Goal: Communication & Community: Answer question/provide support

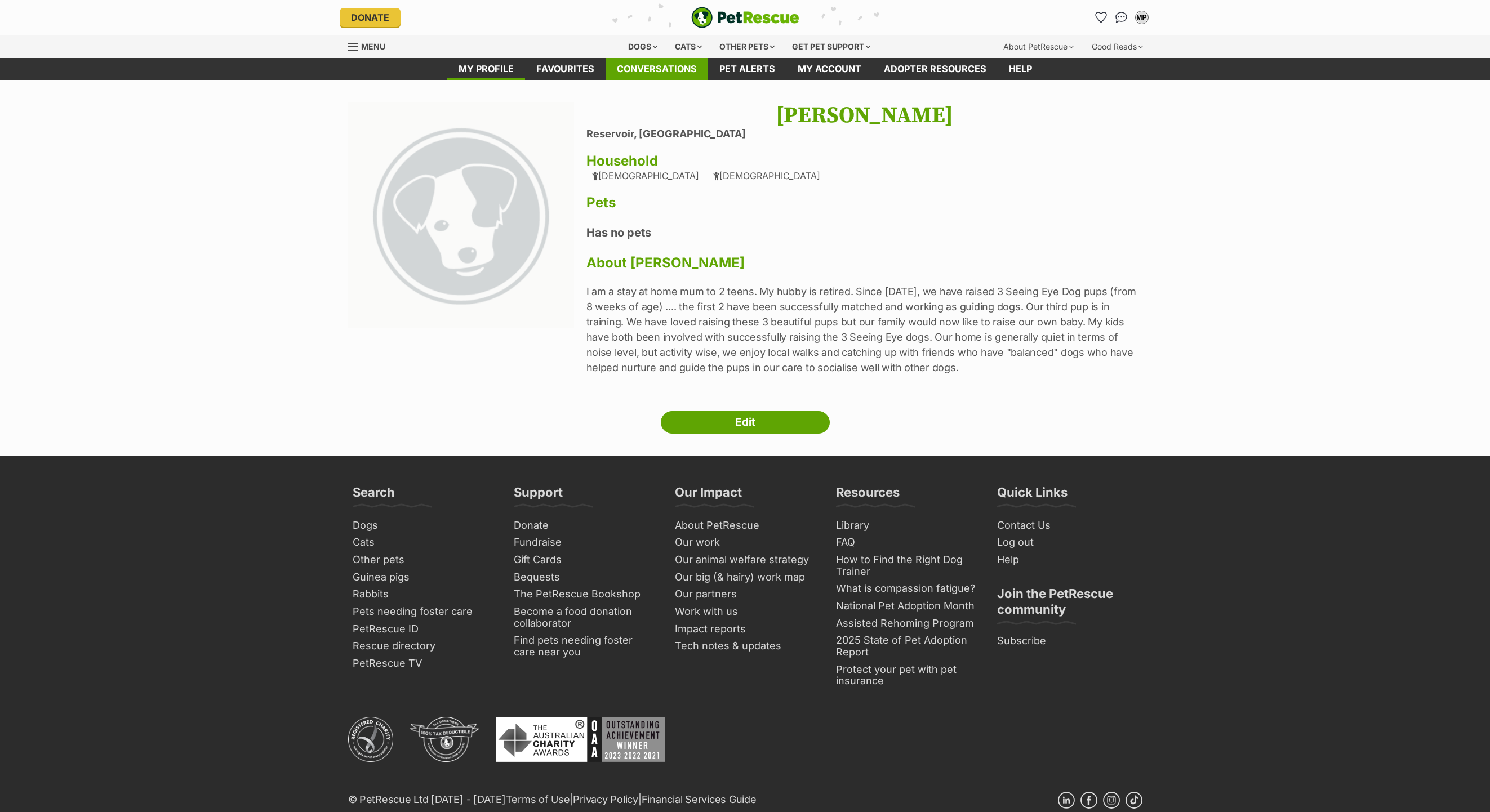
click at [663, 65] on link "Conversations" at bounding box center [657, 69] width 103 height 22
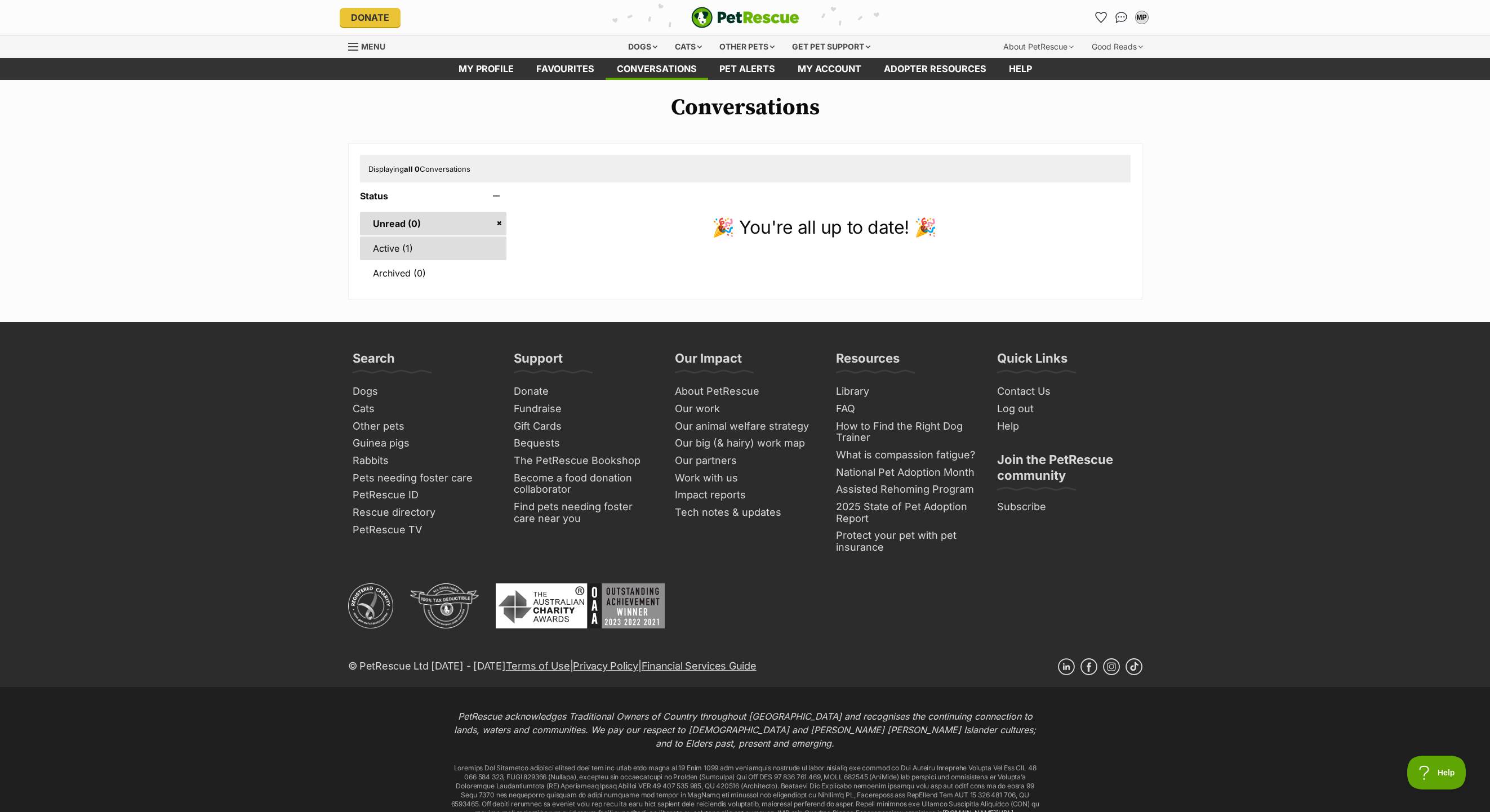
click at [385, 260] on link "Active (1)" at bounding box center [433, 249] width 147 height 24
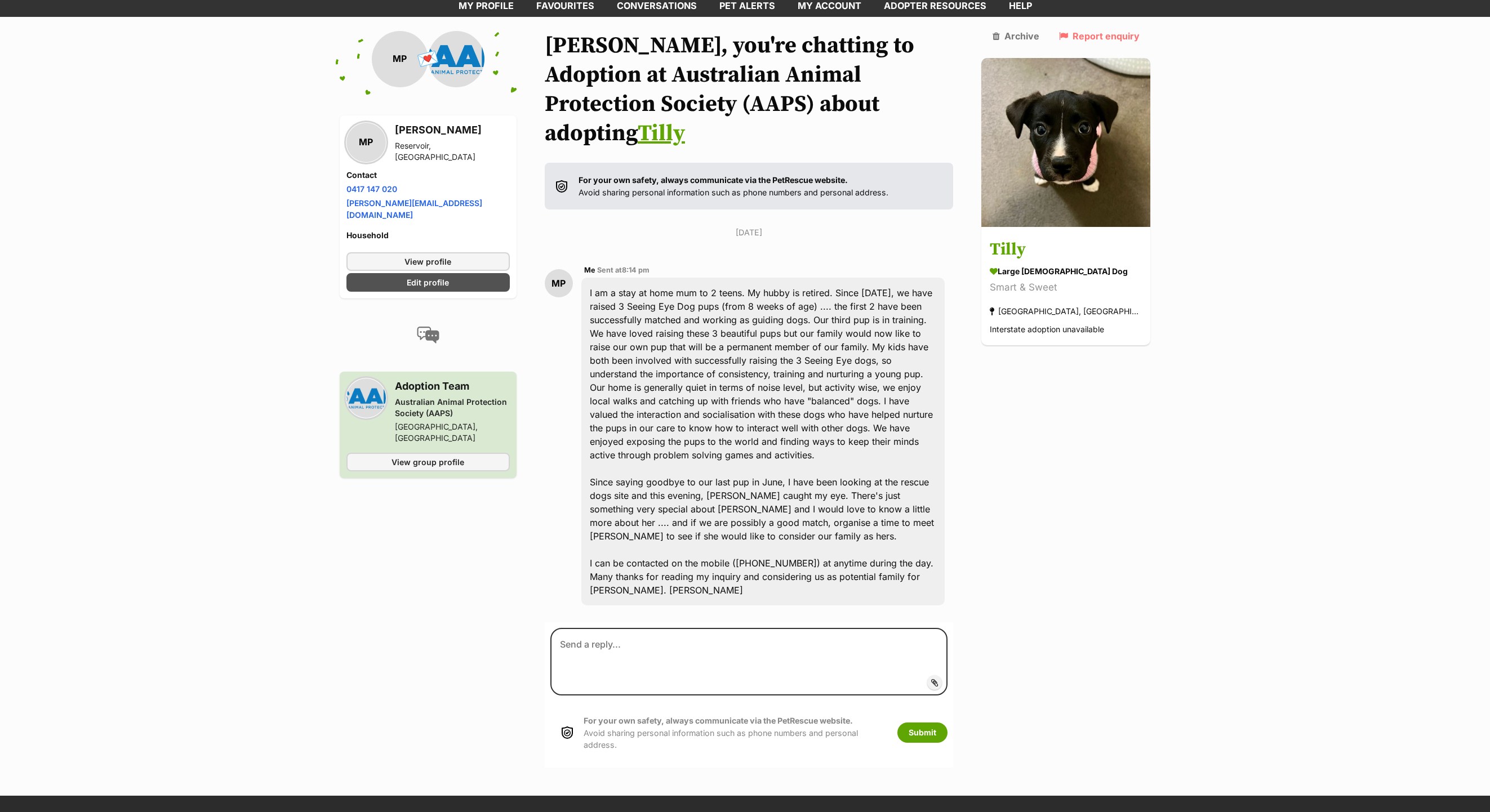
scroll to position [65, 0]
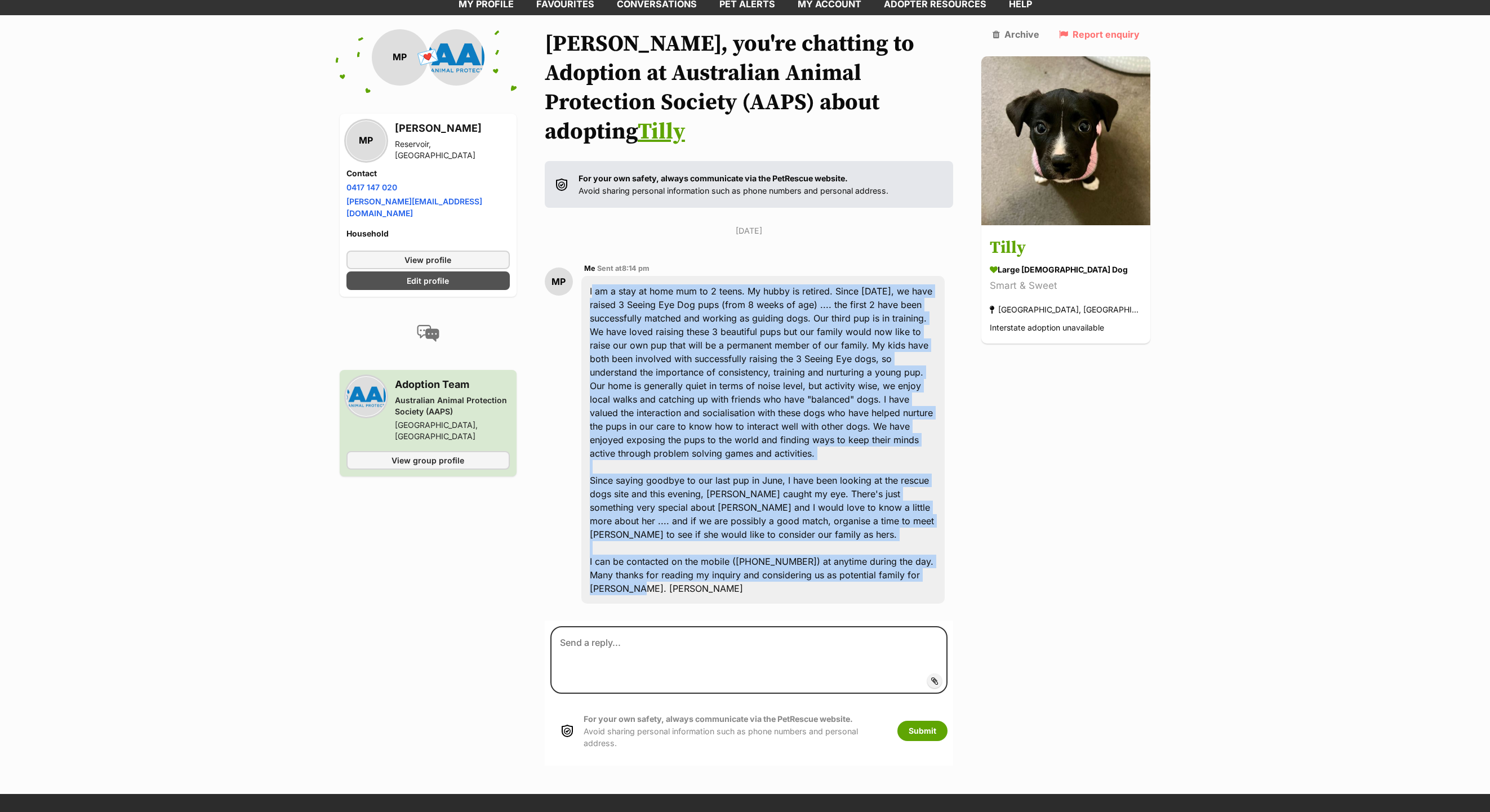
drag, startPoint x: 599, startPoint y: 279, endPoint x: 960, endPoint y: 547, distance: 449.6
click at [945, 547] on div "I am a stay at home mum to 2 teens. My hubby is retired. Since 2022, we have ra…" at bounding box center [763, 440] width 364 height 328
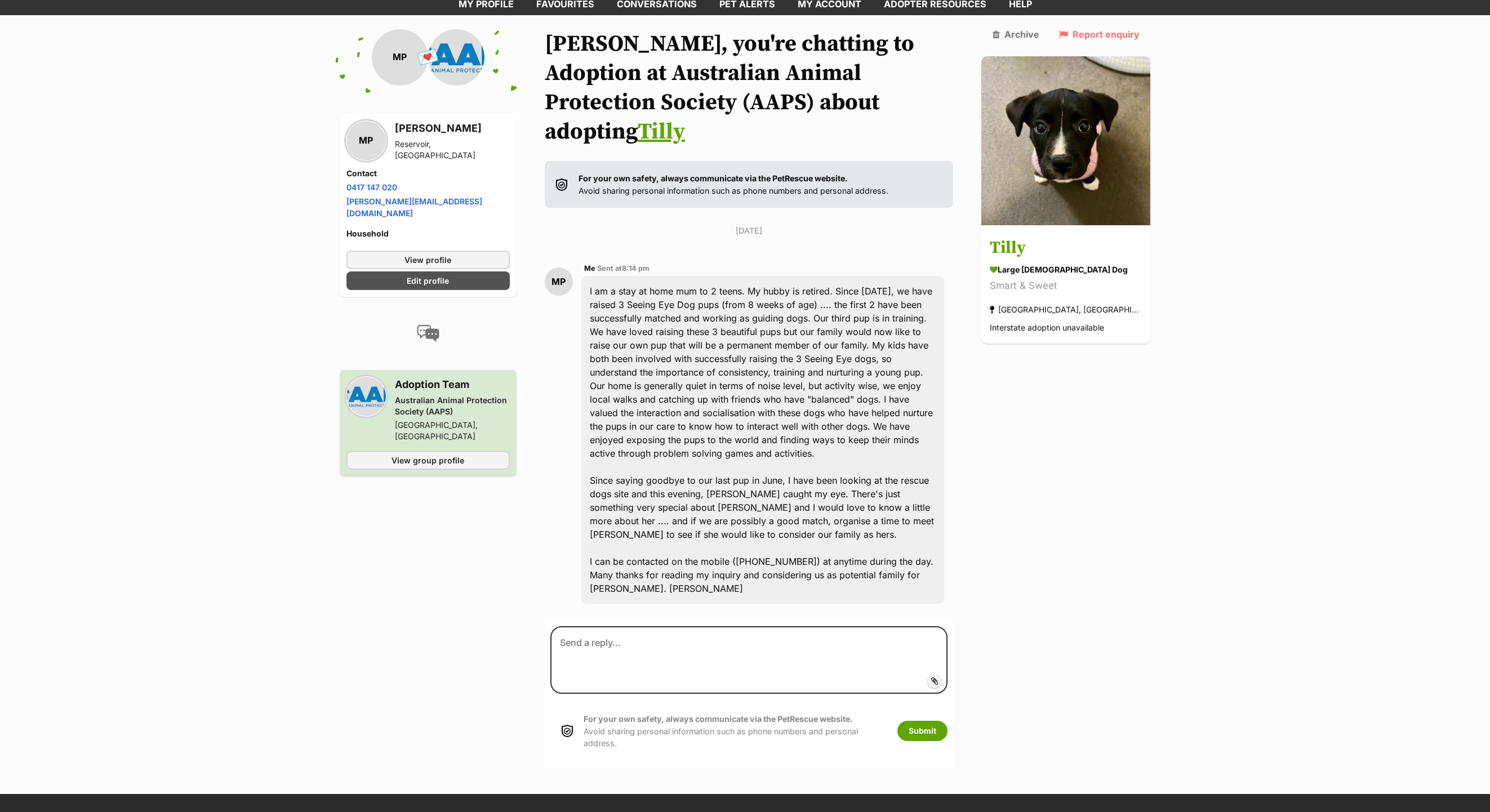
click at [1019, 459] on div "Back to all conversations 💌 Conversation participant details MP MP Marla Paul R…" at bounding box center [745, 398] width 828 height 737
click at [1117, 146] on img at bounding box center [1066, 138] width 169 height 169
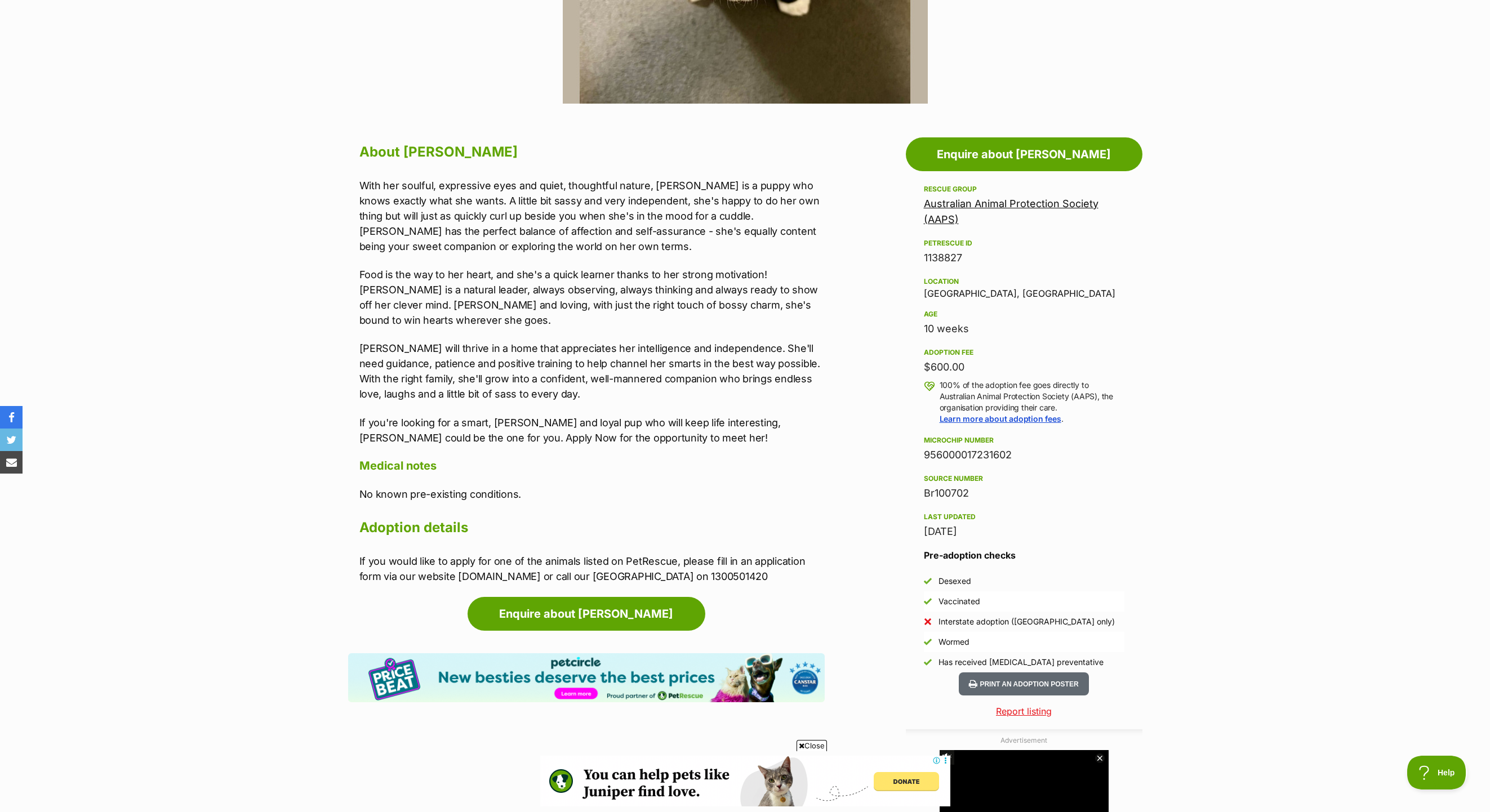
scroll to position [434, 0]
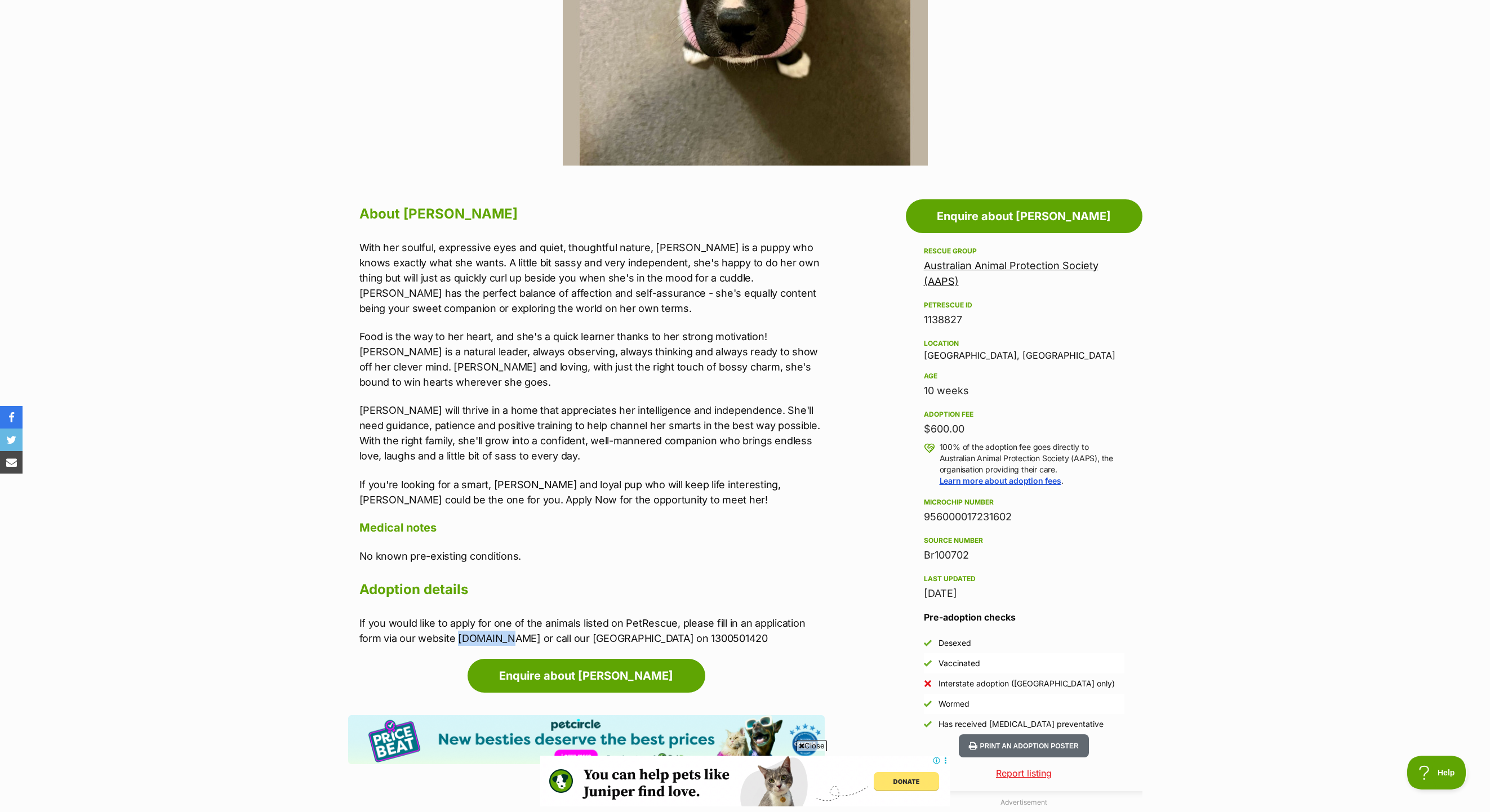
drag, startPoint x: 458, startPoint y: 655, endPoint x: 505, endPoint y: 655, distance: 47.0
click at [503, 646] on p "If you would like to apply for one of the animals listed on PetRescue, please f…" at bounding box center [592, 631] width 465 height 30
click at [508, 646] on p "If you would like to apply for one of the animals listed on PetRescue, please f…" at bounding box center [592, 631] width 465 height 30
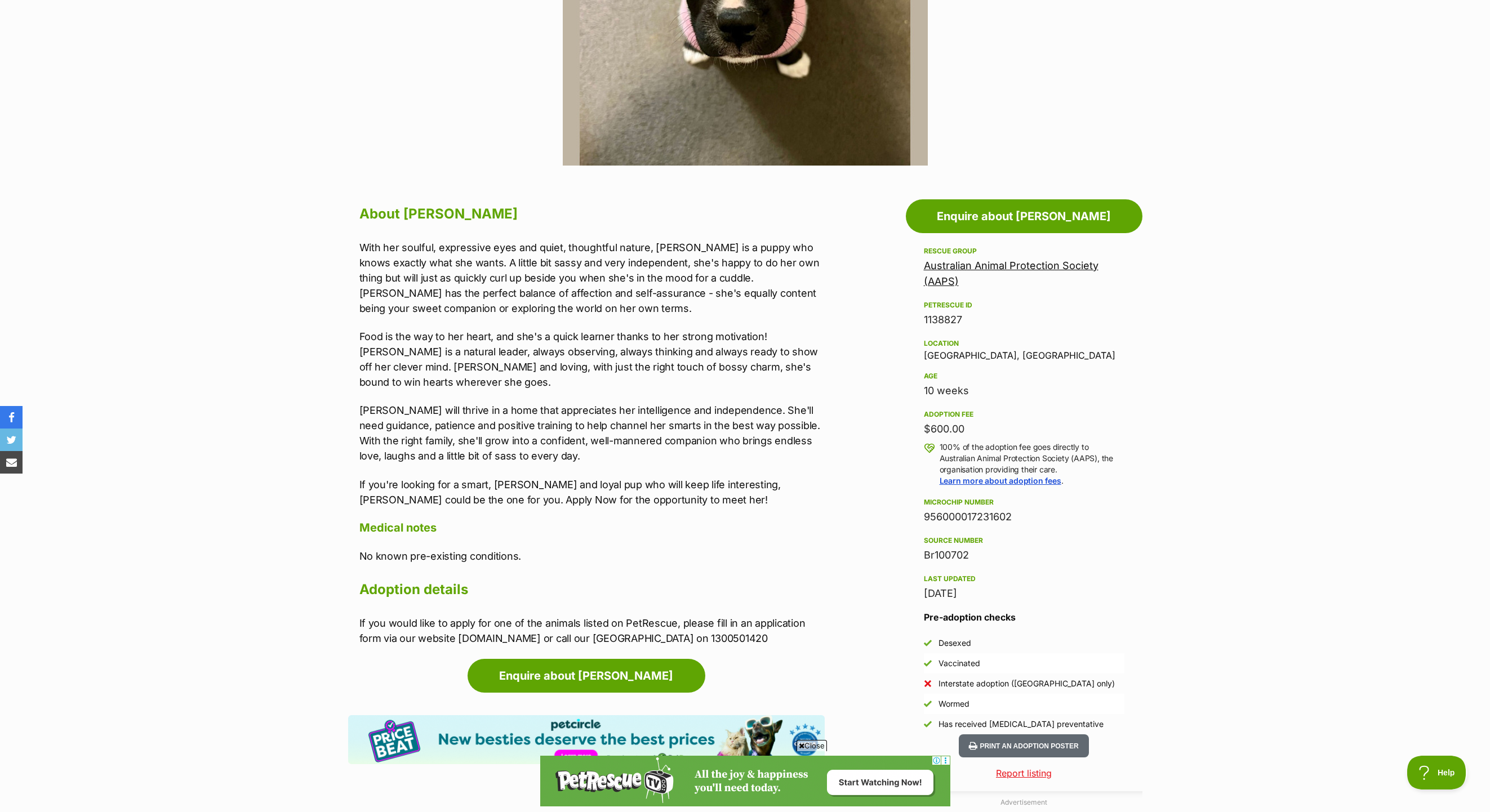
scroll to position [0, 0]
drag, startPoint x: 455, startPoint y: 653, endPoint x: 513, endPoint y: 656, distance: 58.1
click at [513, 646] on p "If you would like to apply for one of the animals listed on PetRescue, please f…" at bounding box center [592, 631] width 465 height 30
copy p "[DOMAIN_NAME]"
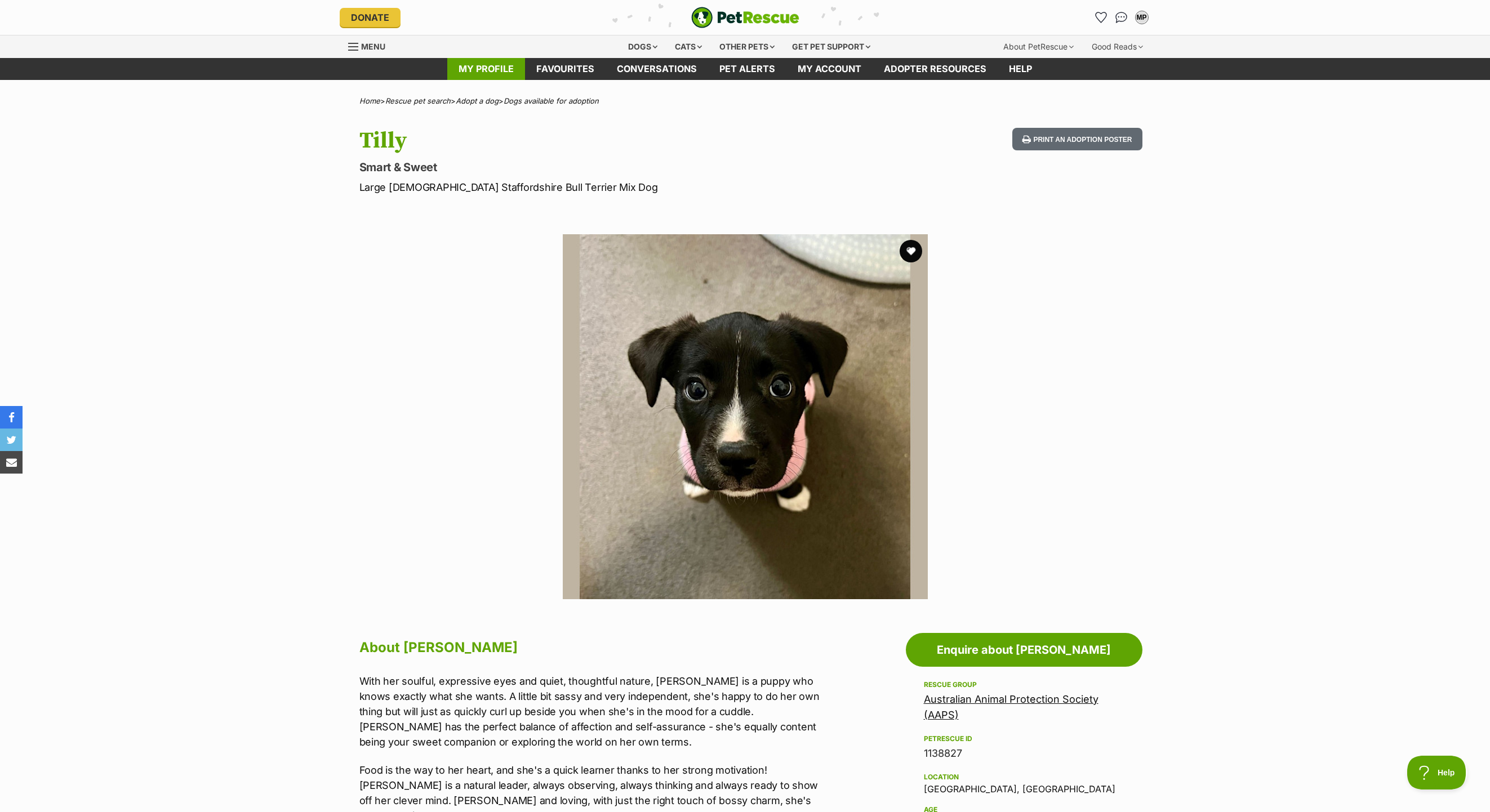
click at [492, 60] on link "My profile" at bounding box center [486, 69] width 78 height 22
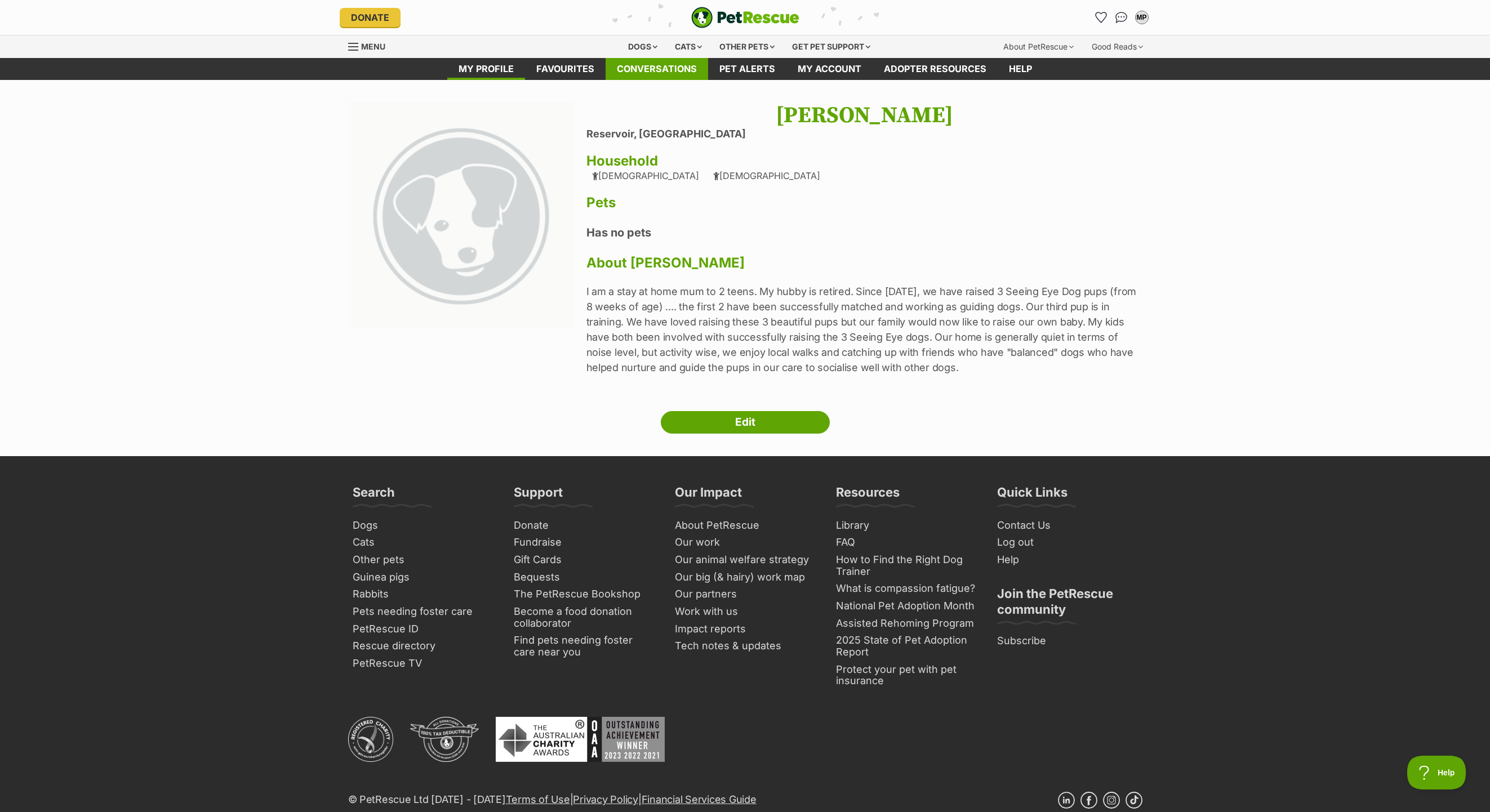
click at [640, 69] on link "Conversations" at bounding box center [657, 69] width 103 height 22
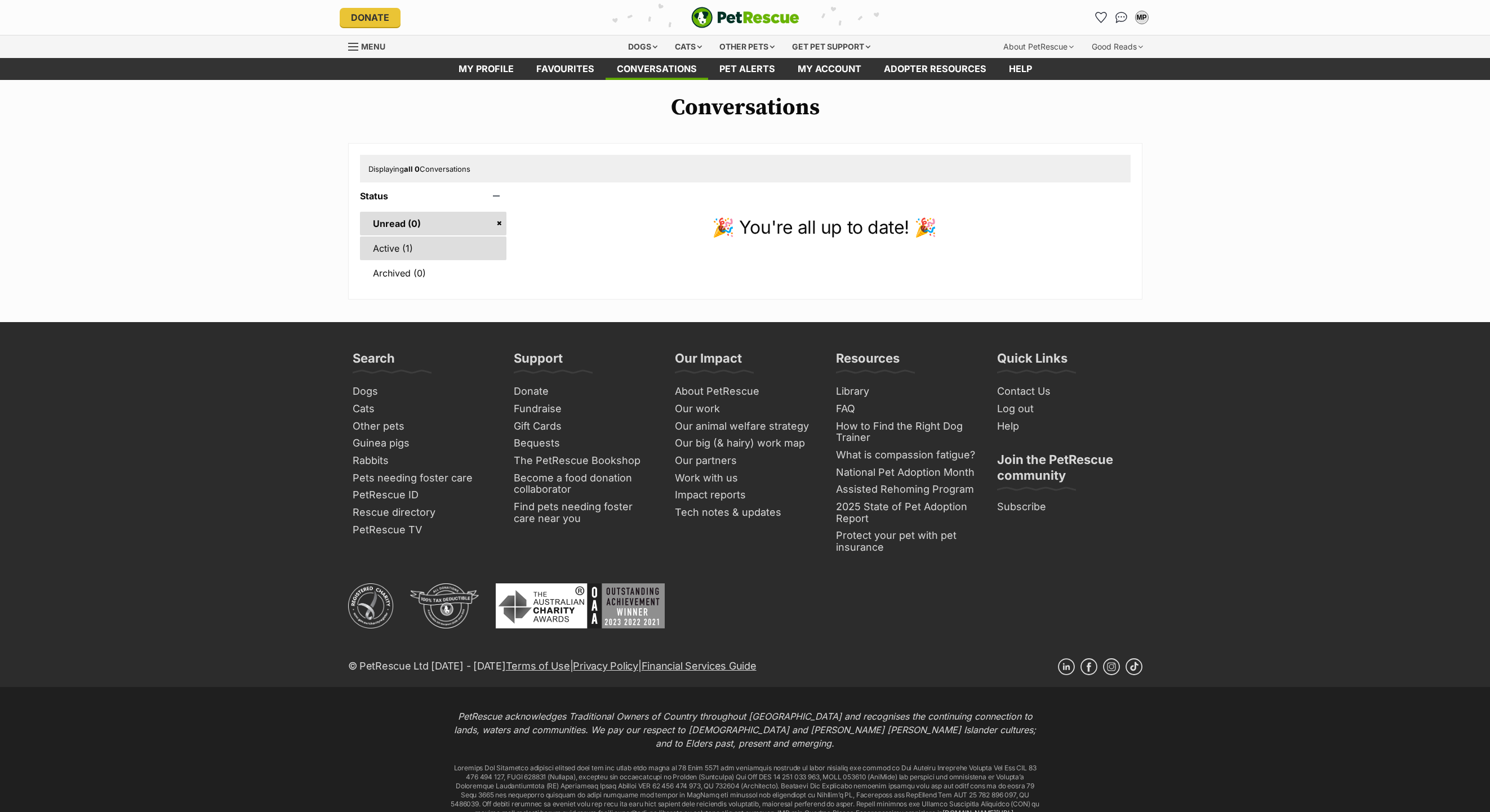
click at [414, 260] on link "Active (1)" at bounding box center [433, 249] width 147 height 24
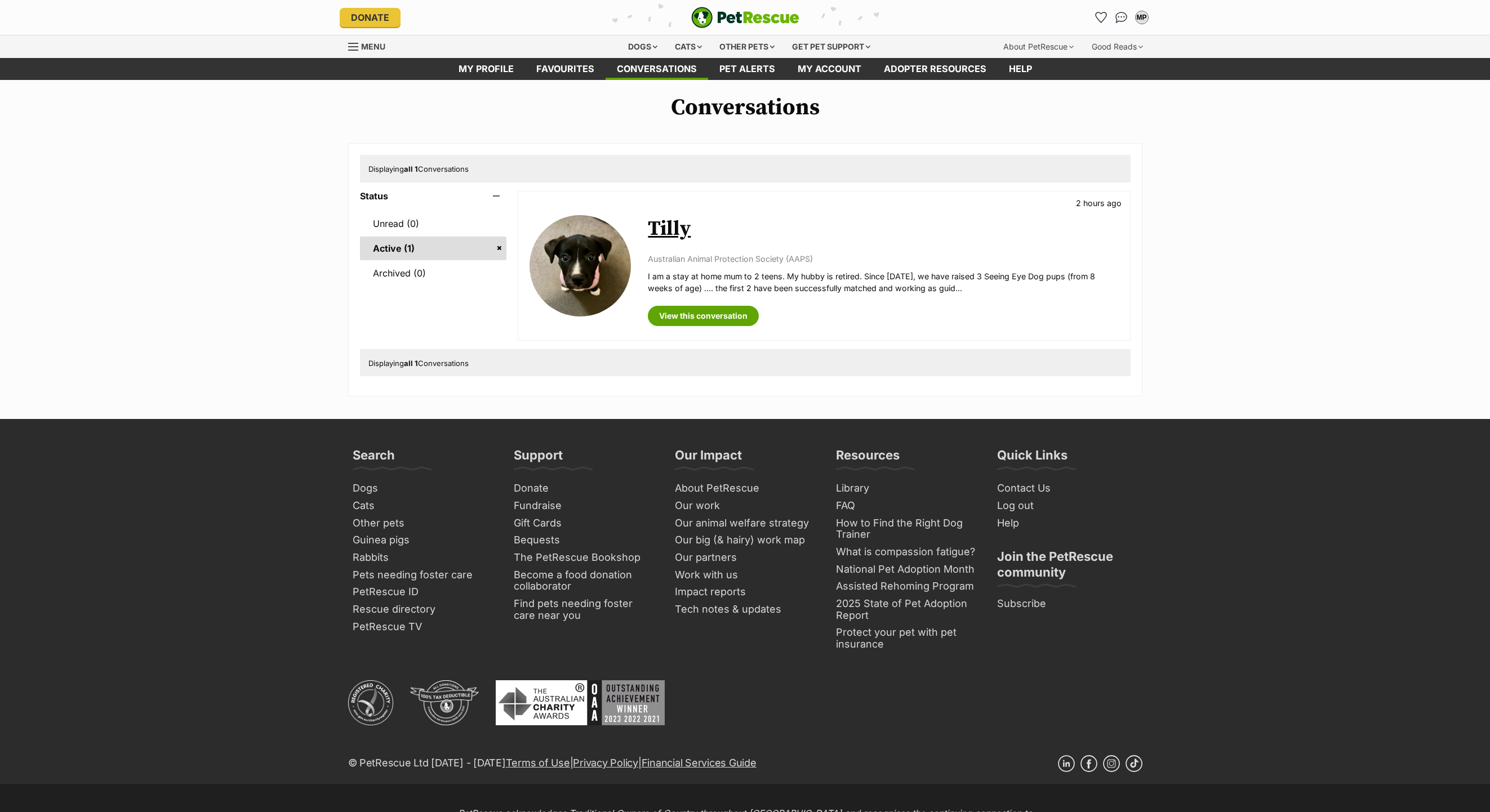
click at [728, 326] on link "View this conversation" at bounding box center [704, 316] width 111 height 20
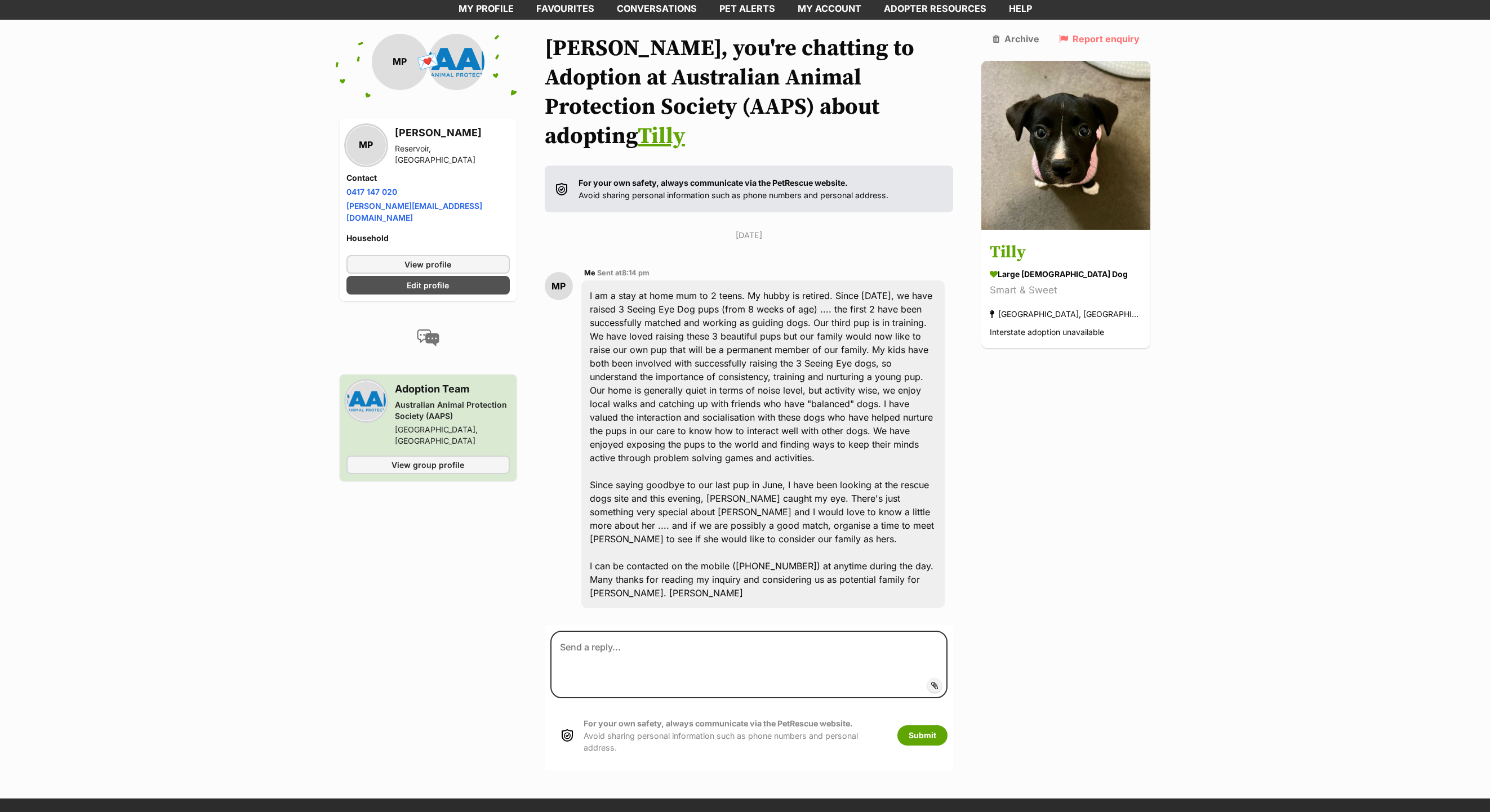
scroll to position [65, 0]
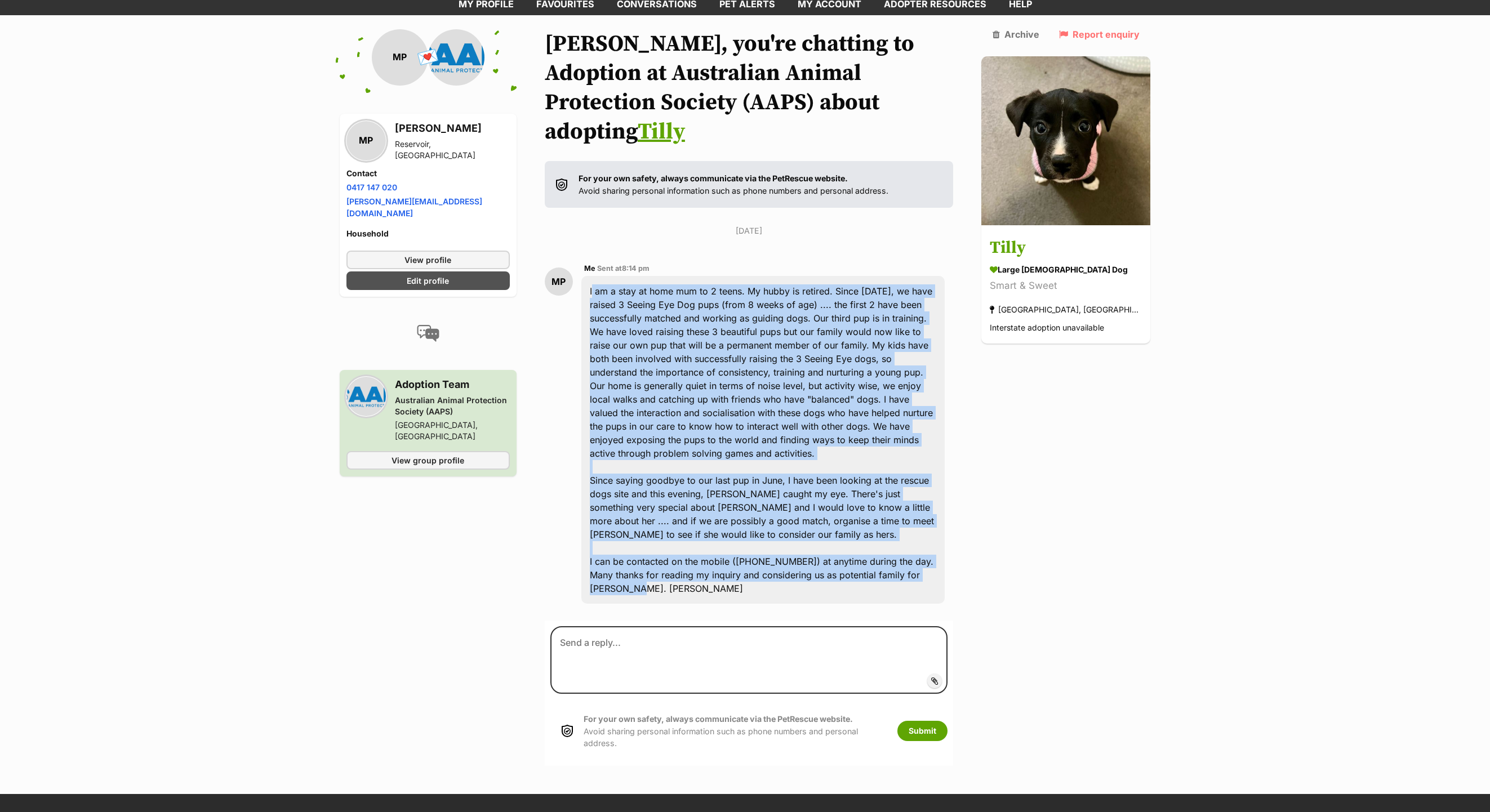
drag, startPoint x: 599, startPoint y: 279, endPoint x: 958, endPoint y: 544, distance: 446.2
click at [945, 544] on div "I am a stay at home mum to 2 teens. My hubby is retired. Since [DATE], we have …" at bounding box center [763, 440] width 364 height 328
copy div "I am a stay at home mum to 2 teens. My hubby is retired. Since [DATE], we have …"
